Goal: Navigation & Orientation: Find specific page/section

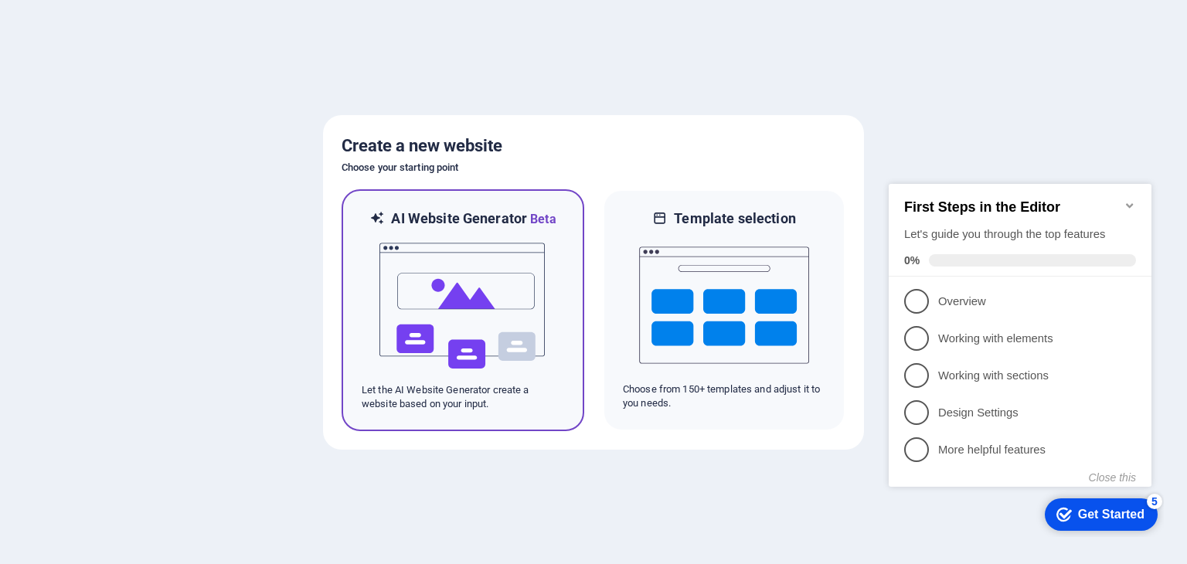
click at [411, 274] on img at bounding box center [463, 306] width 170 height 155
